Goal: Task Accomplishment & Management: Use online tool/utility

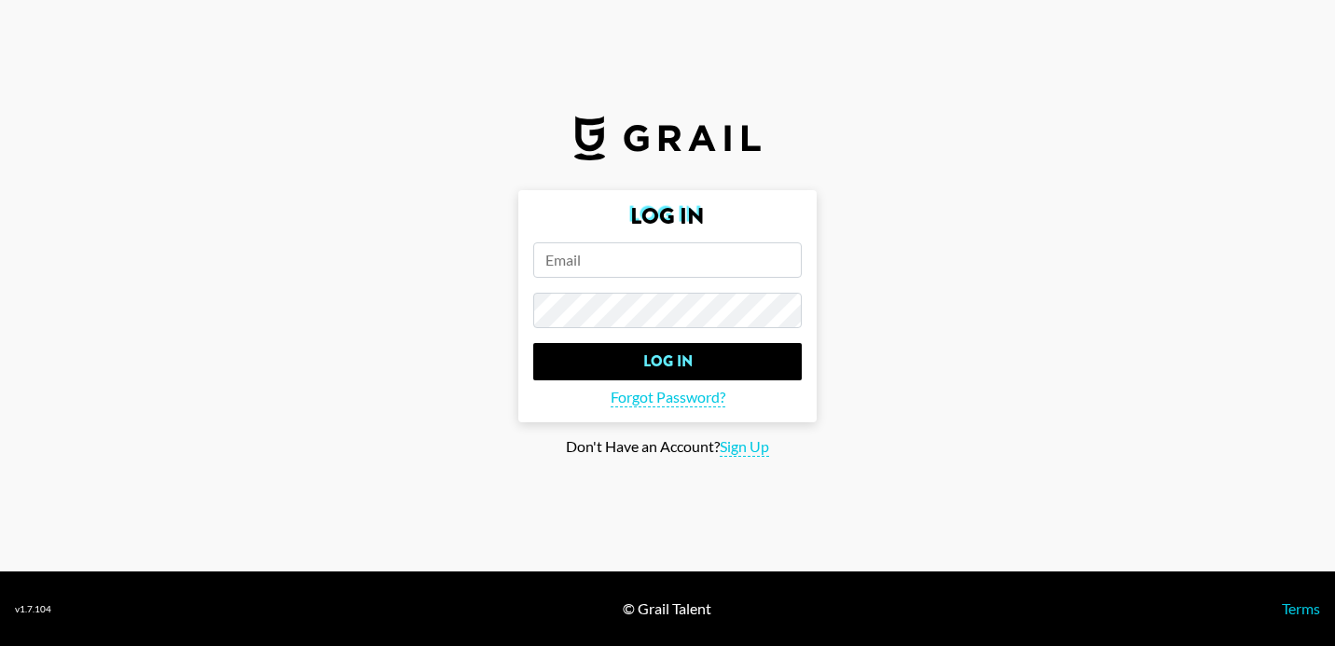
click at [605, 254] on input "email" at bounding box center [667, 259] width 269 height 35
type input "[PERSON_NAME][EMAIL_ADDRESS][PERSON_NAME][DOMAIN_NAME]"
click at [533, 343] on input "Log In" at bounding box center [667, 361] width 269 height 37
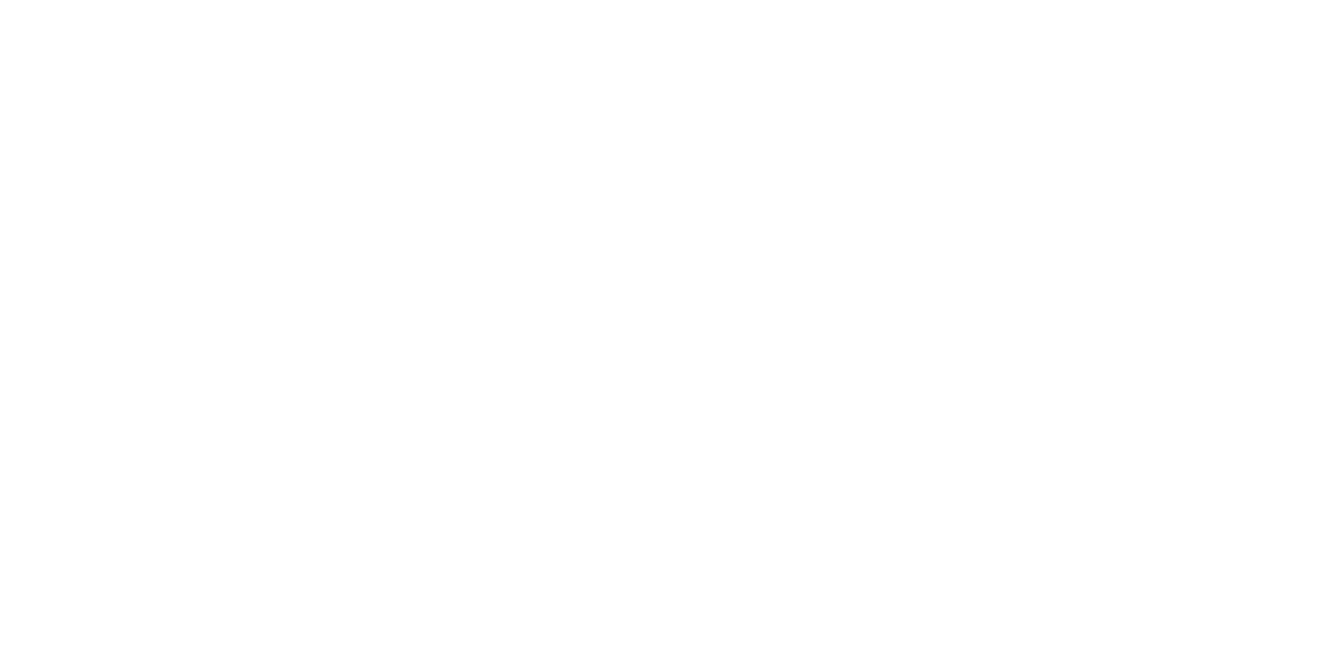
select select "Song"
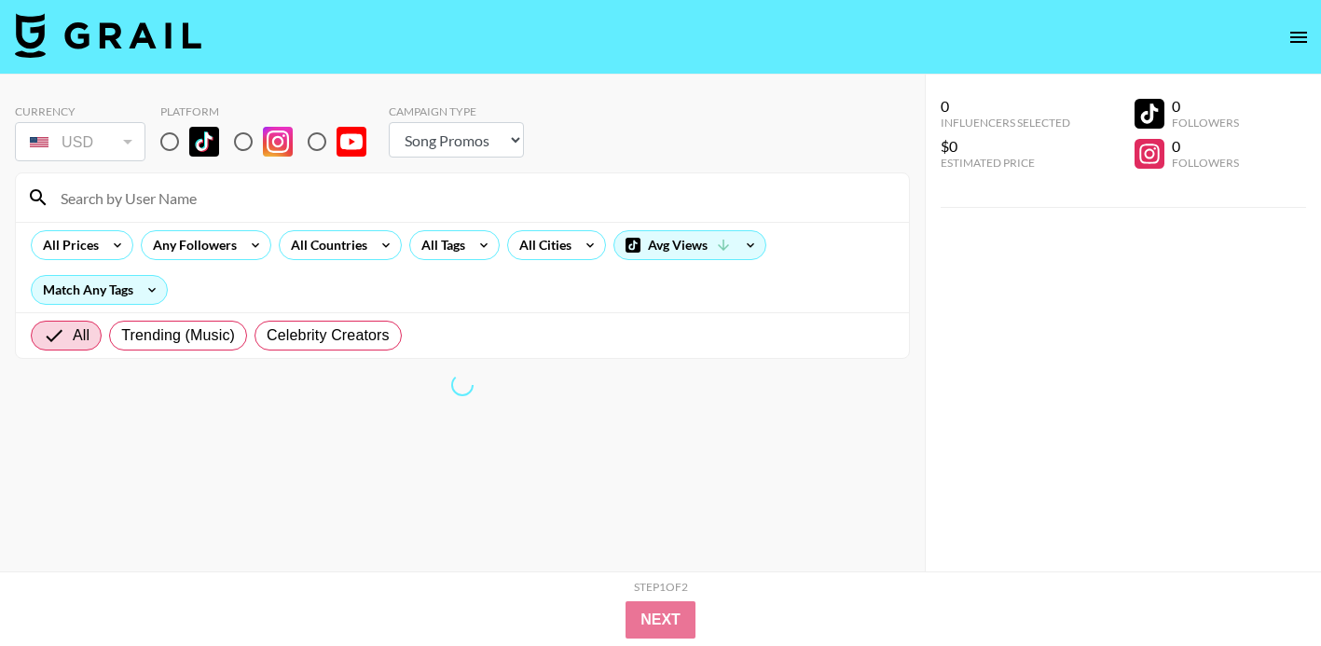
click at [168, 131] on input "radio" at bounding box center [169, 141] width 39 height 39
radio input "true"
click at [234, 209] on input at bounding box center [473, 198] width 849 height 30
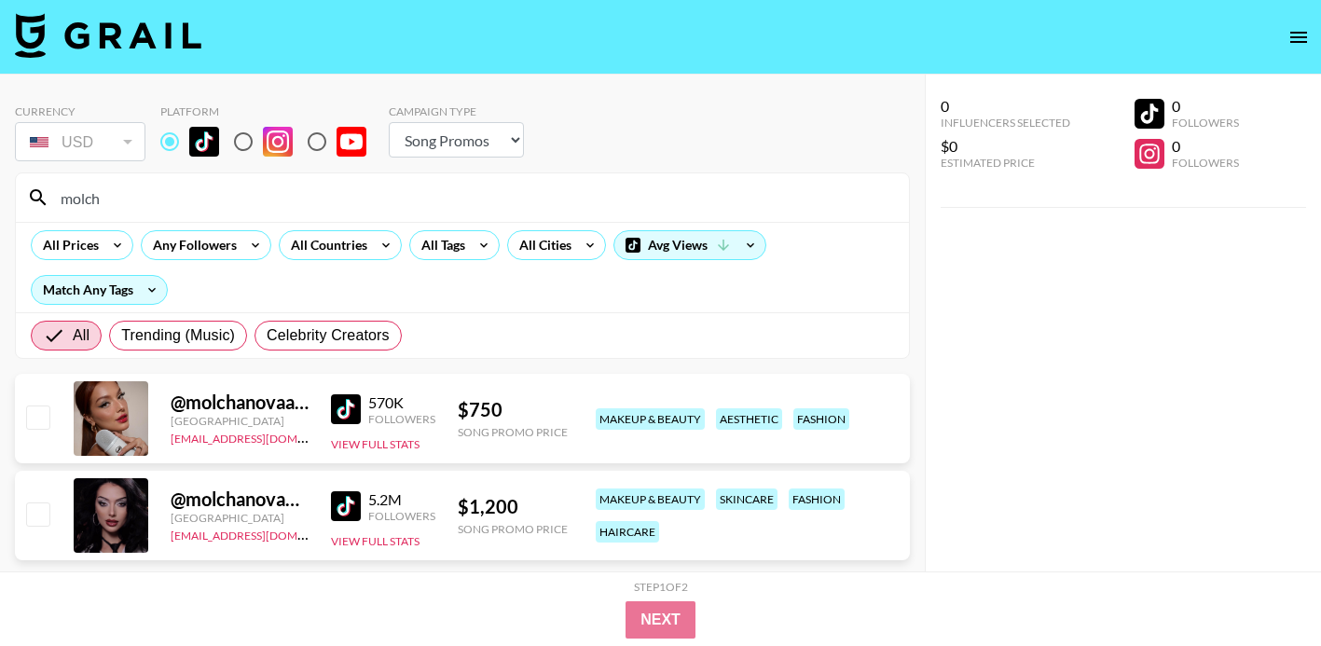
scroll to position [75, 0]
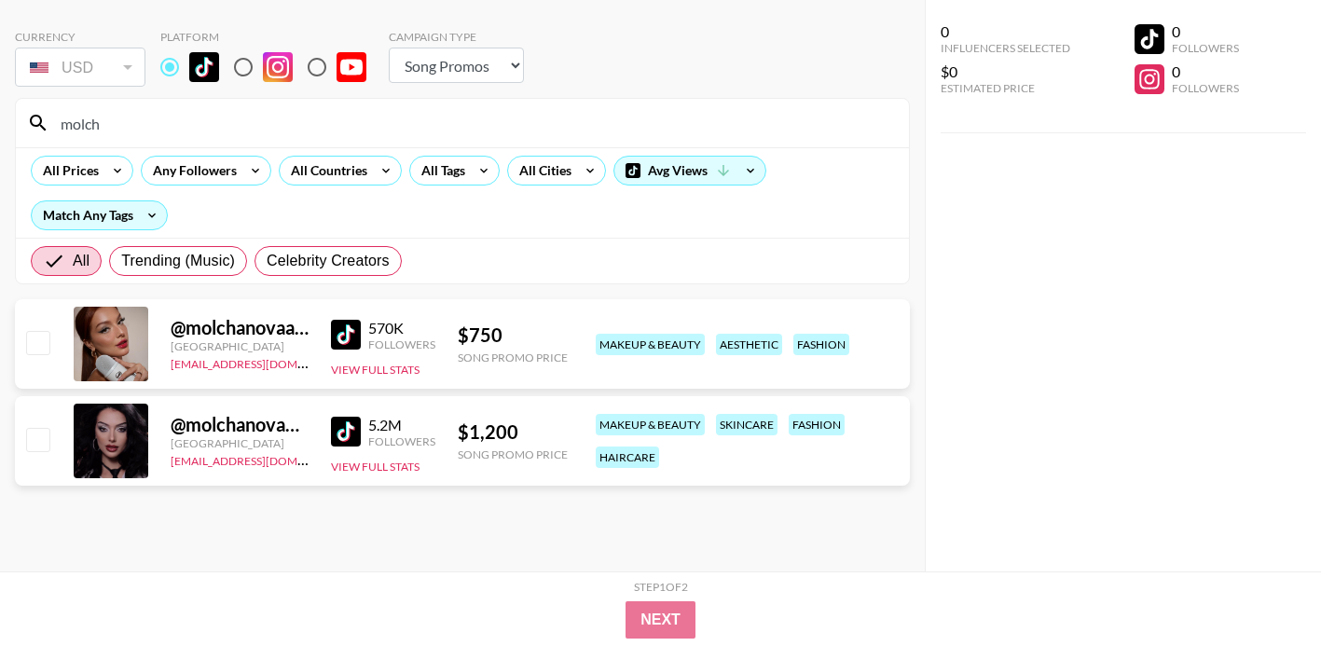
type input "molch"
